Goal: Transaction & Acquisition: Book appointment/travel/reservation

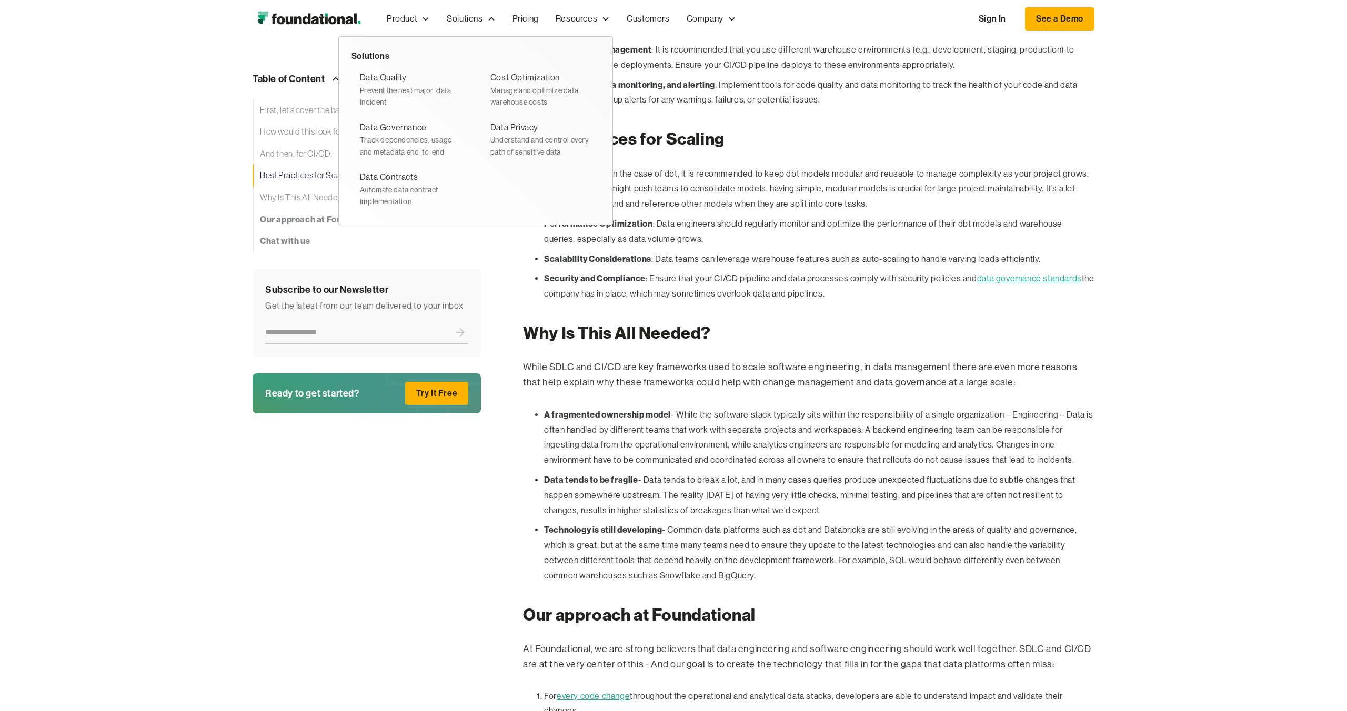
scroll to position [1450, 0]
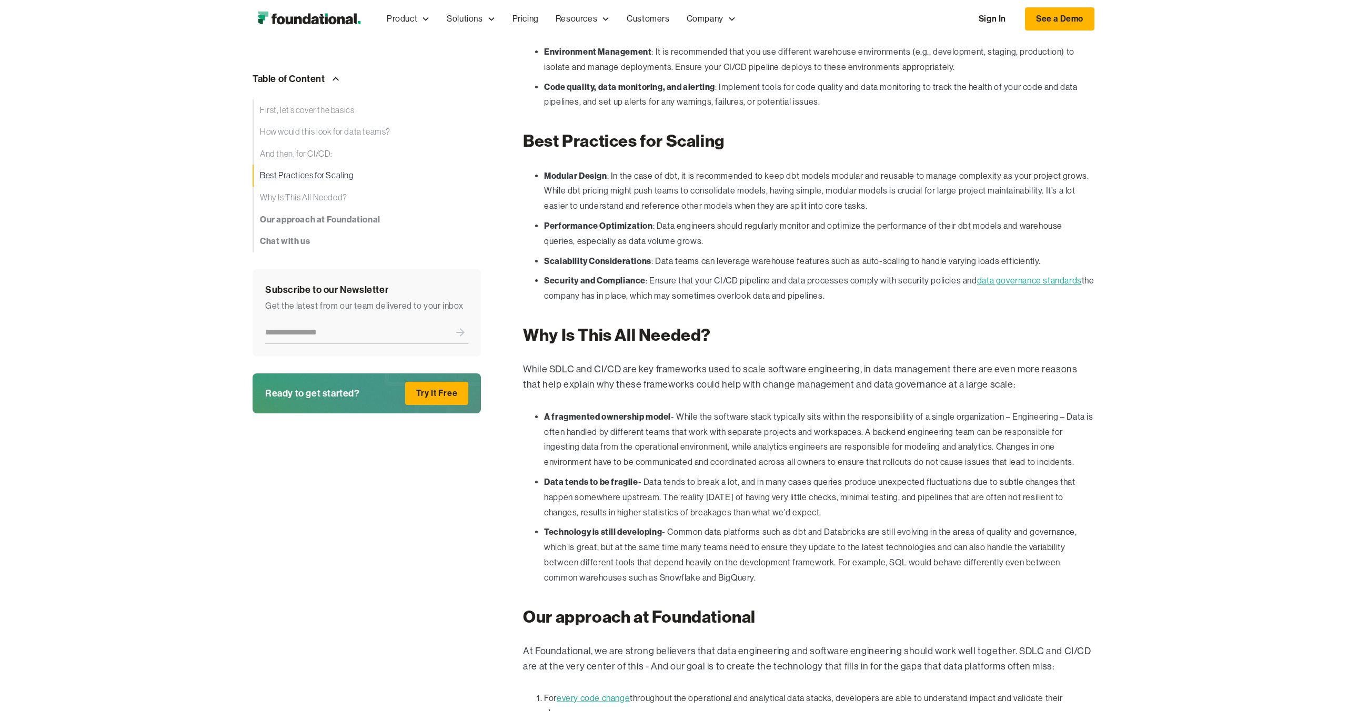
drag, startPoint x: 1180, startPoint y: 194, endPoint x: 1169, endPoint y: 194, distance: 11.1
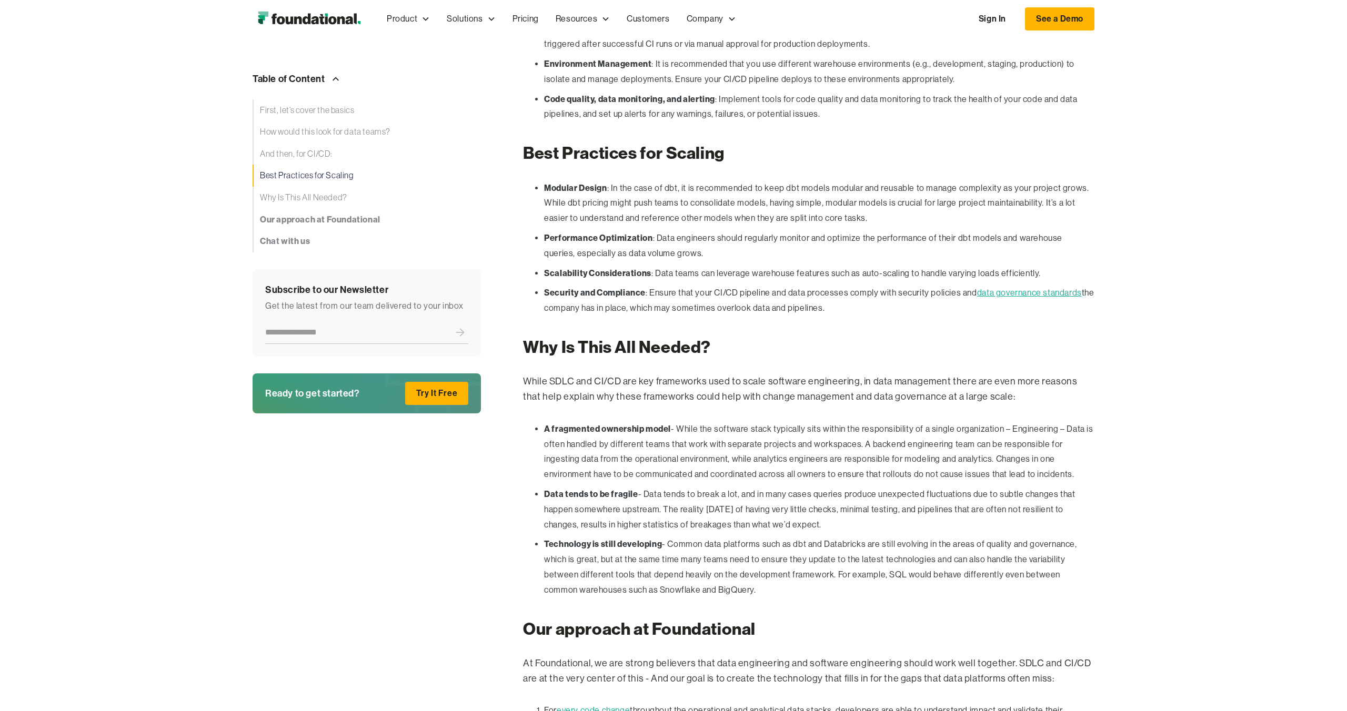
click at [1061, 34] on nav "Product Product Pull Requests Analyze and validate code changes in every reposi…" at bounding box center [736, 19] width 716 height 35
click at [1064, 26] on link "See a Demo" at bounding box center [1059, 18] width 69 height 23
